Goal: Find specific page/section: Find specific page/section

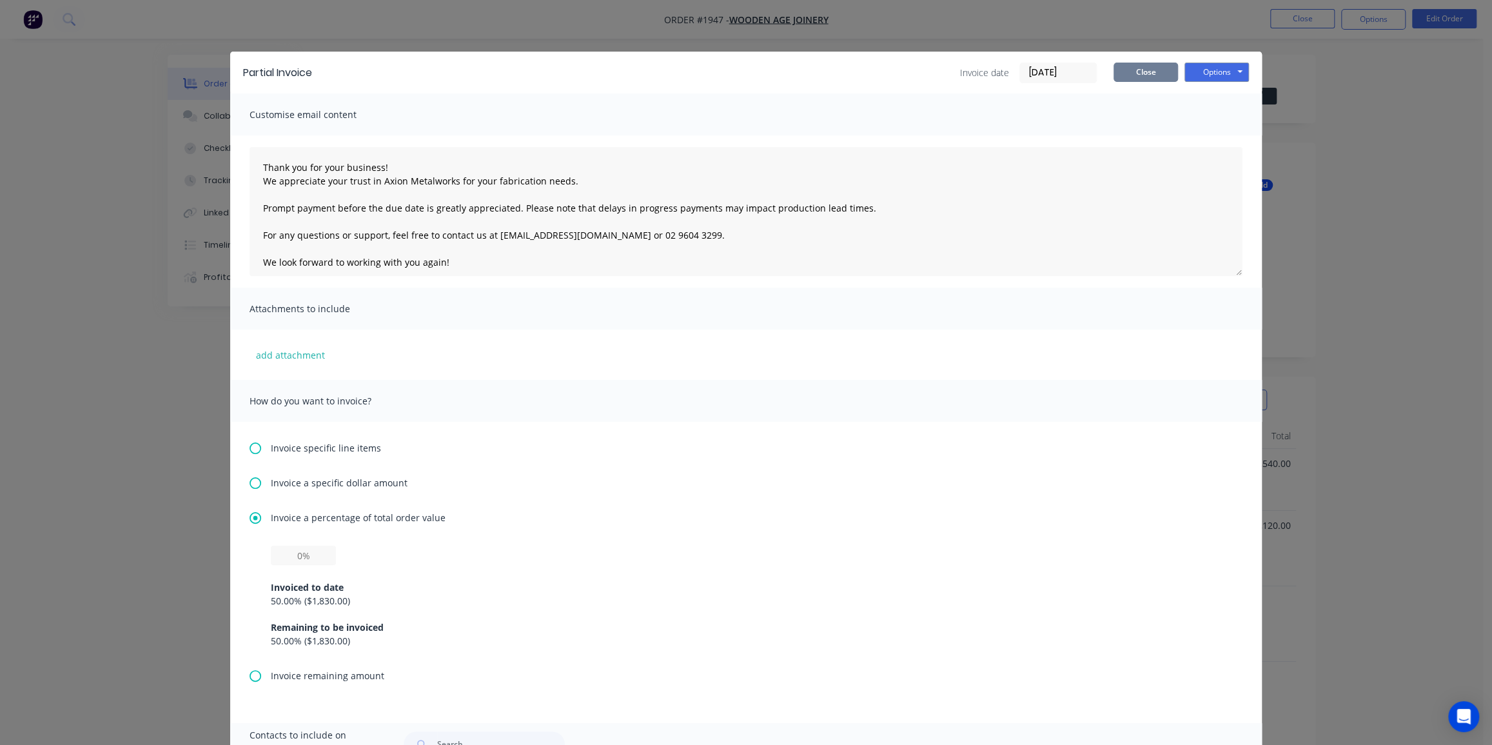
click at [1125, 75] on button "Close" at bounding box center [1146, 72] width 64 height 19
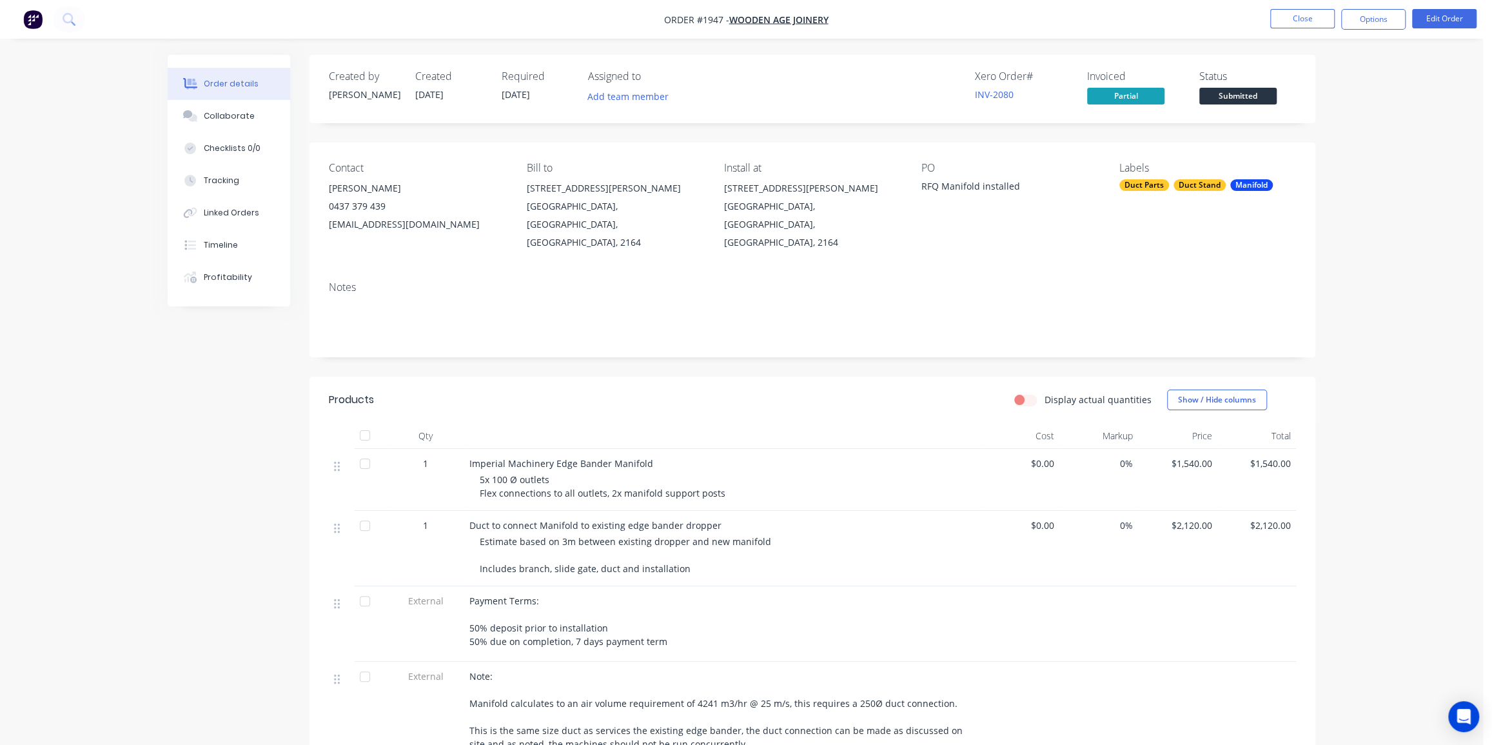
drag, startPoint x: 1362, startPoint y: 75, endPoint x: 1310, endPoint y: 34, distance: 67.5
click at [1361, 74] on div "Order details Collaborate Checklists 0/0 Tracking Linked Orders Timeline Profit…" at bounding box center [741, 497] width 1483 height 994
click at [1299, 17] on button "Close" at bounding box center [1302, 18] width 64 height 19
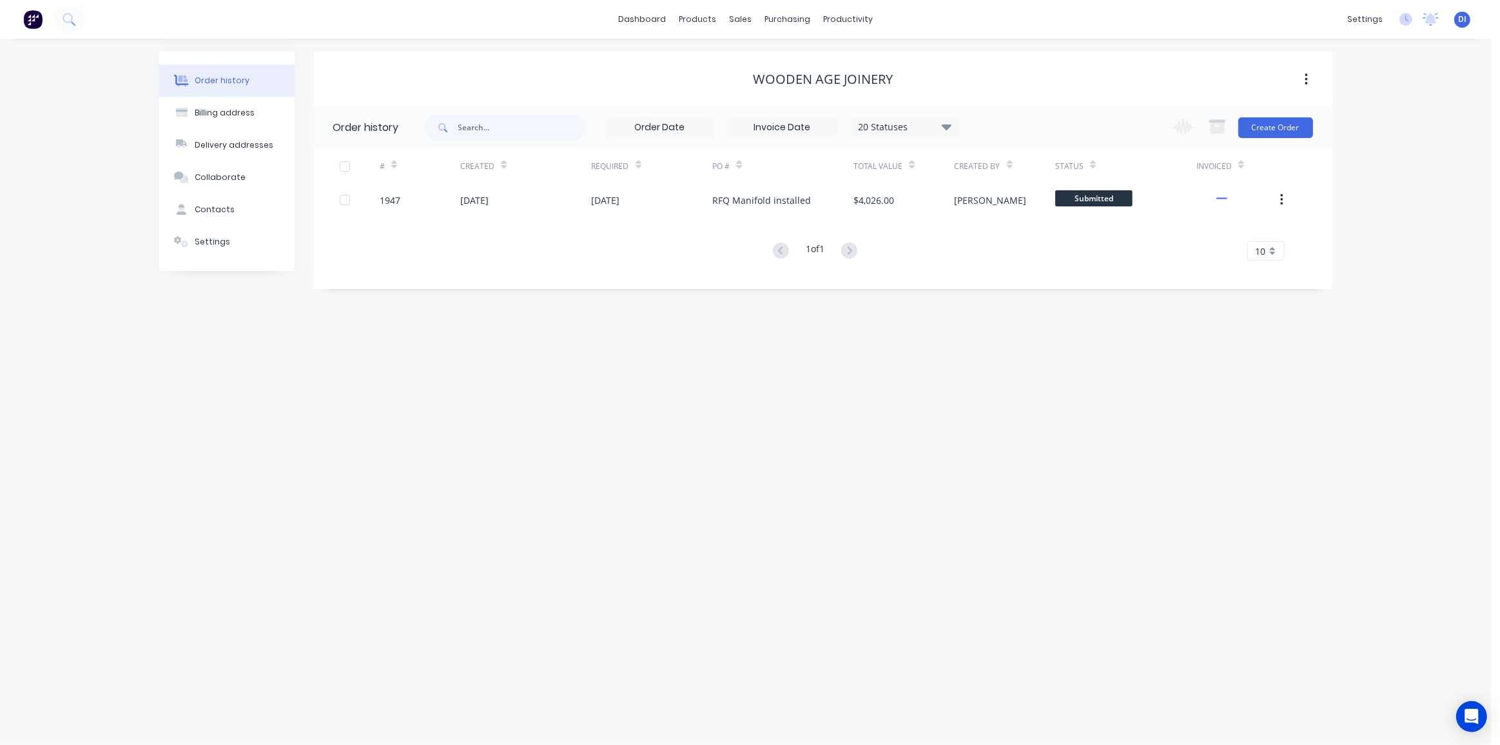
click at [1375, 190] on div "Order history Billing address Delivery addresses Collaborate Contacts Settings …" at bounding box center [745, 392] width 1491 height 706
drag, startPoint x: 1236, startPoint y: 567, endPoint x: 1215, endPoint y: 560, distance: 21.6
click at [1231, 564] on div "Order history Billing address Delivery addresses Collaborate Contacts Settings …" at bounding box center [745, 392] width 1491 height 706
click at [32, 17] on img at bounding box center [32, 19] width 19 height 19
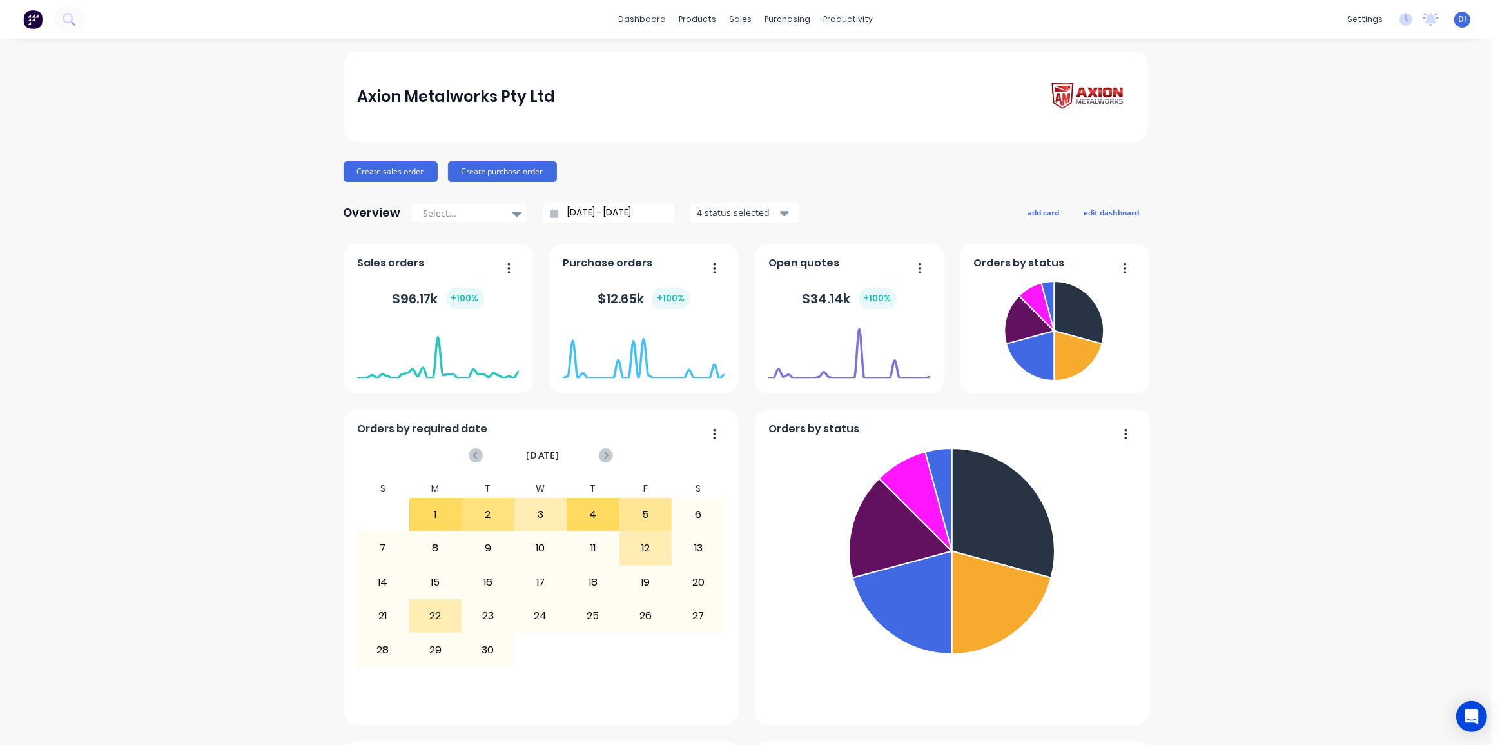
drag, startPoint x: 825, startPoint y: 92, endPoint x: 870, endPoint y: 96, distance: 45.3
click at [829, 92] on div "Axion Metalworks Pty Ltd" at bounding box center [745, 97] width 777 height 37
click at [1283, 149] on div "Axion Metalworks Pty Ltd Create sales order Create purchase order Overview Sele…" at bounding box center [745, 720] width 1491 height 1336
click at [1233, 145] on div "Axion Metalworks Pty Ltd Create sales order Create purchase order Overview Sele…" at bounding box center [745, 720] width 1491 height 1336
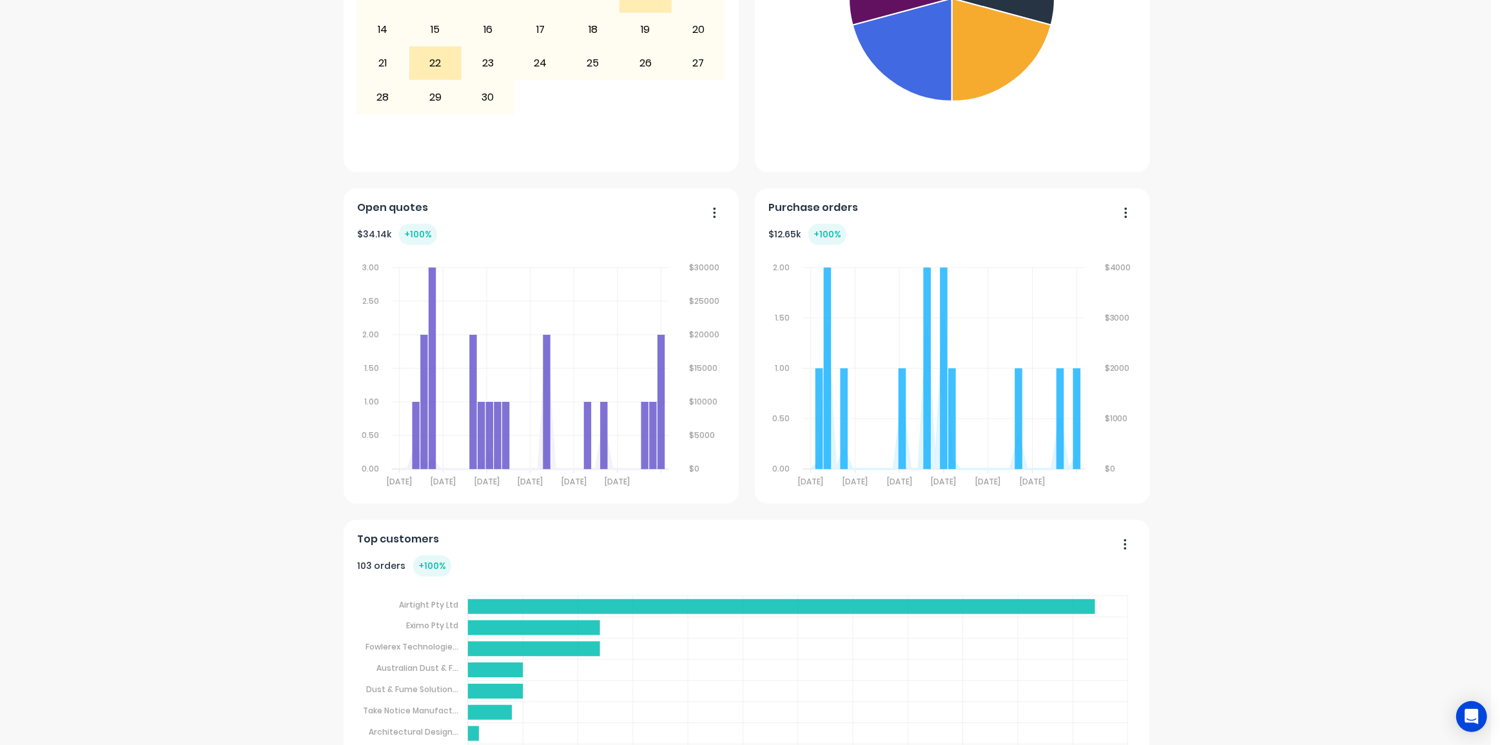
scroll to position [537, 0]
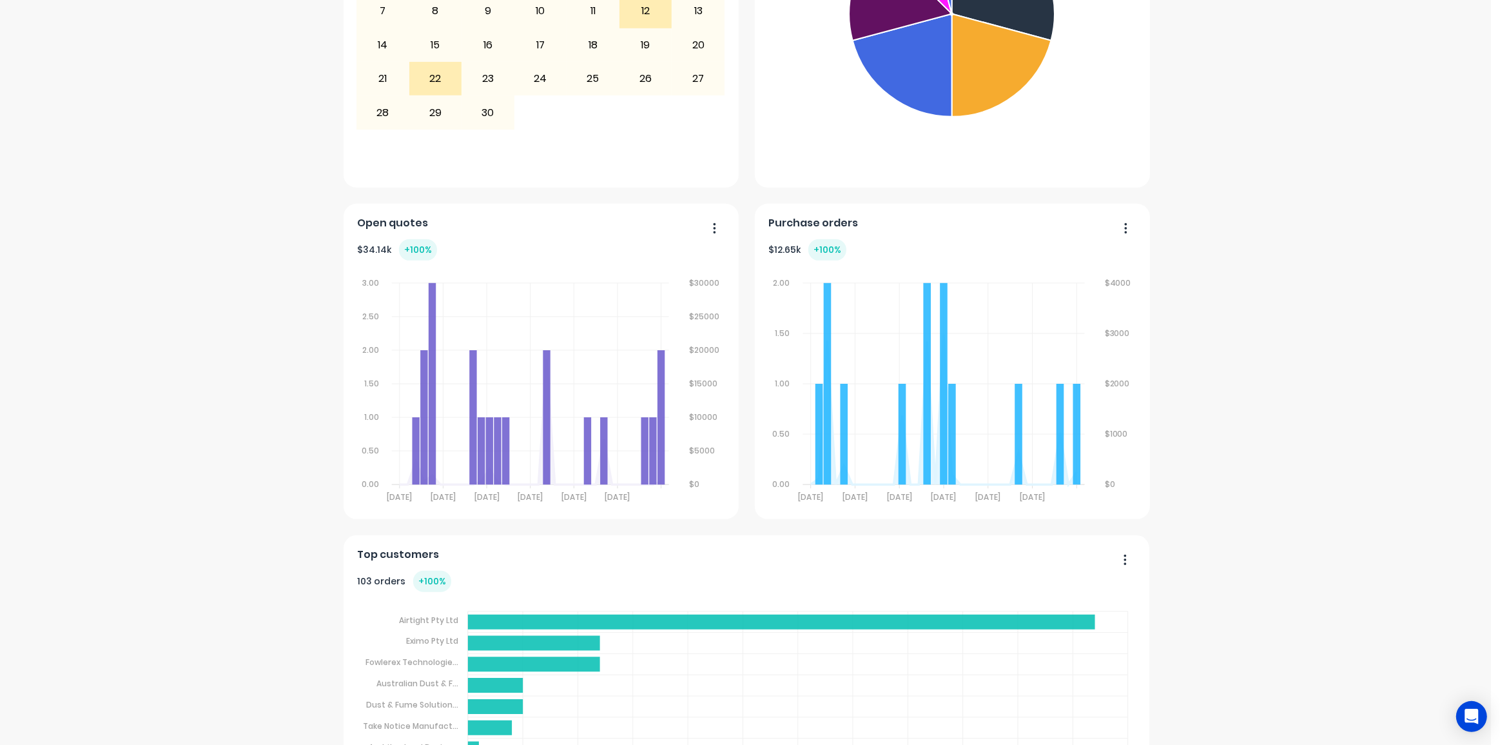
click at [1208, 193] on div "Axion Metalworks Pty Ltd Create sales order Create purchase order Overview Sele…" at bounding box center [745, 182] width 1491 height 1336
click at [1250, 143] on div "Axion Metalworks Pty Ltd Create sales order Create purchase order Overview Sele…" at bounding box center [745, 182] width 1491 height 1336
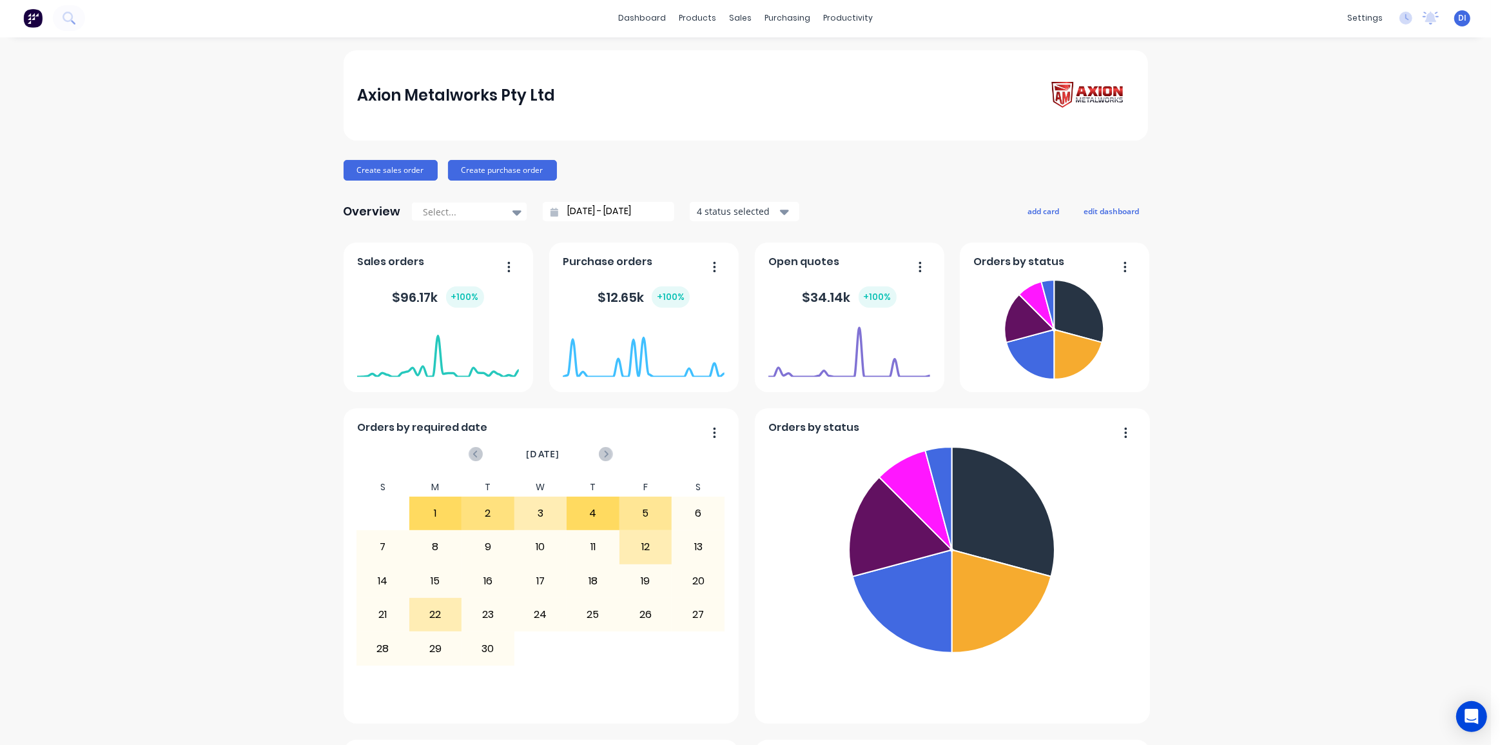
scroll to position [0, 0]
